Goal: Navigation & Orientation: Understand site structure

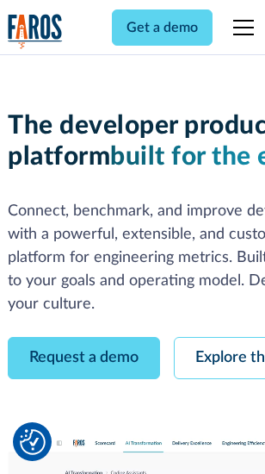
scroll to position [97, 0]
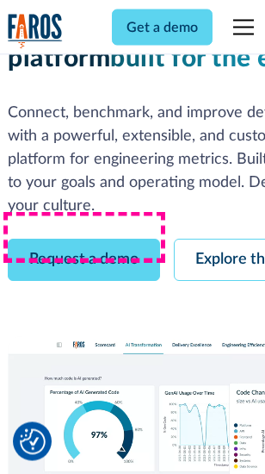
click at [84, 240] on link "Request a demo" at bounding box center [84, 261] width 153 height 42
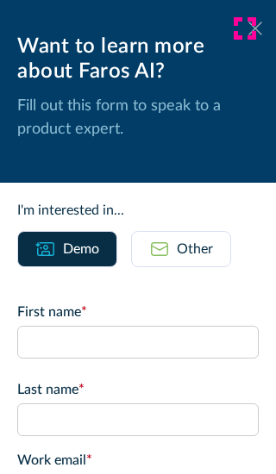
click at [248, 28] on icon at bounding box center [255, 28] width 14 height 13
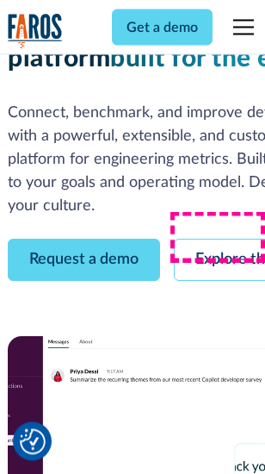
click at [225, 240] on link "Explore the platform" at bounding box center [266, 261] width 184 height 42
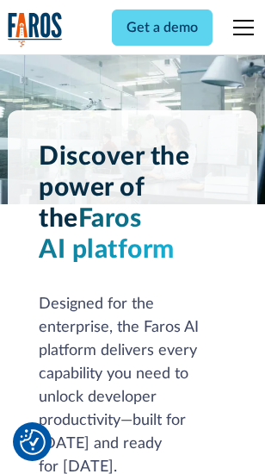
scroll to position [13130, 0]
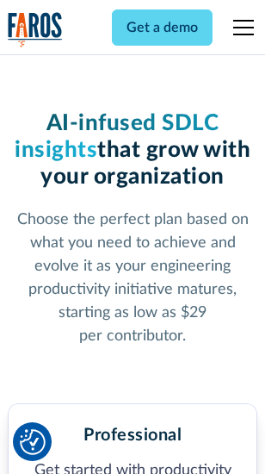
scroll to position [2732, 0]
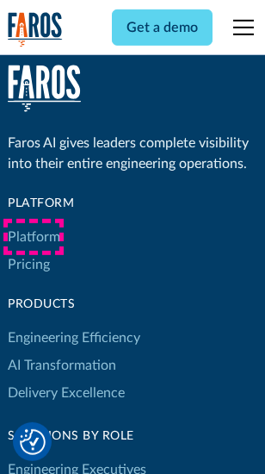
click at [34, 237] on link "Platform" at bounding box center [34, 237] width 53 height 28
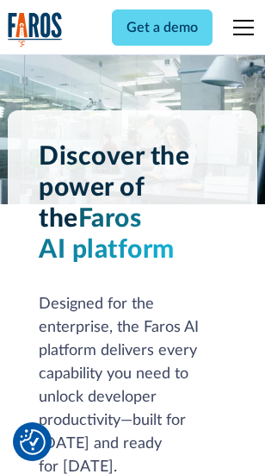
scroll to position [13684, 0]
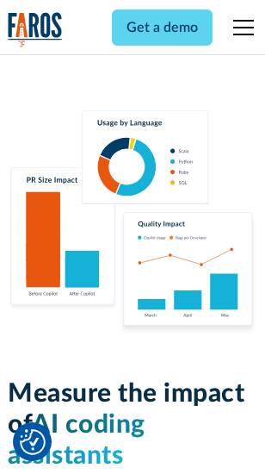
scroll to position [10761, 0]
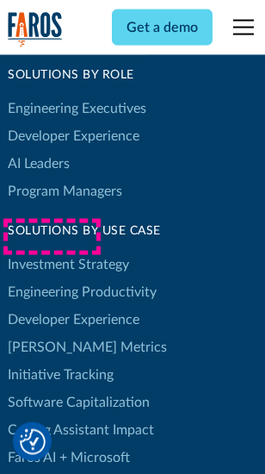
click at [52, 334] on link "[PERSON_NAME] Metrics" at bounding box center [87, 348] width 159 height 28
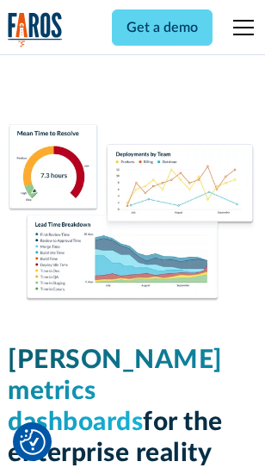
scroll to position [7631, 0]
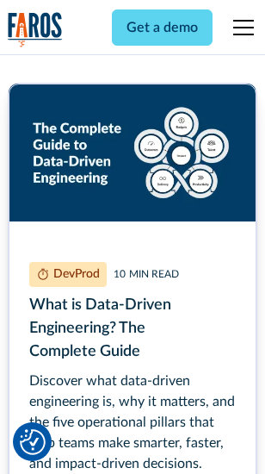
scroll to position [7831, 0]
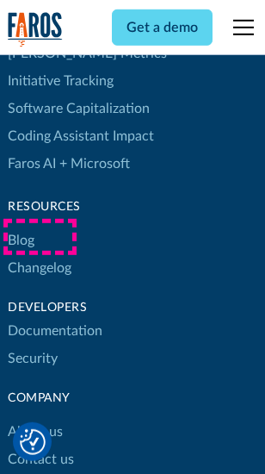
click at [40, 254] on link "Changelog" at bounding box center [40, 268] width 64 height 28
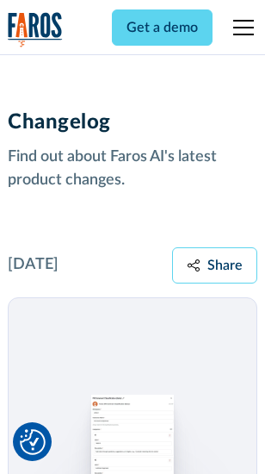
scroll to position [21137, 0]
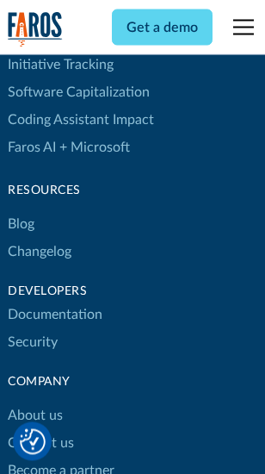
click at [34, 403] on link "About us" at bounding box center [35, 417] width 55 height 28
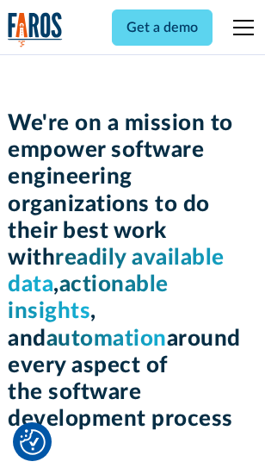
scroll to position [5961, 0]
